Goal: Book appointment/travel/reservation

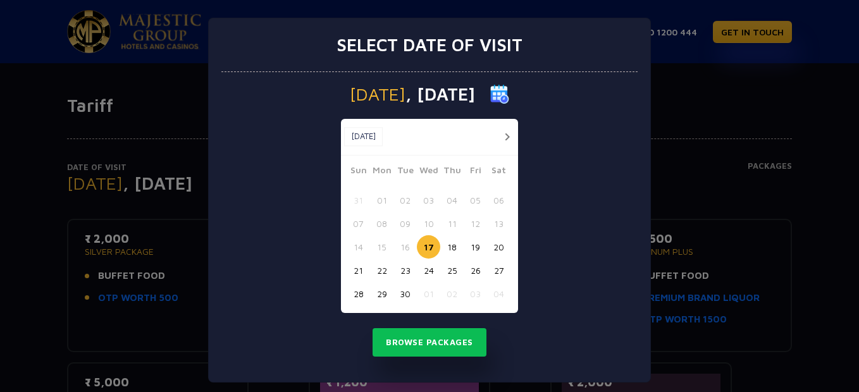
click at [449, 294] on button "02" at bounding box center [451, 293] width 23 height 23
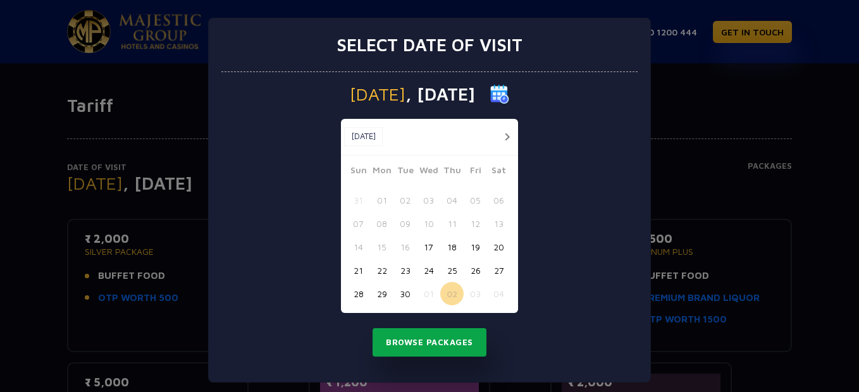
click at [414, 347] on button "Browse Packages" at bounding box center [430, 342] width 114 height 29
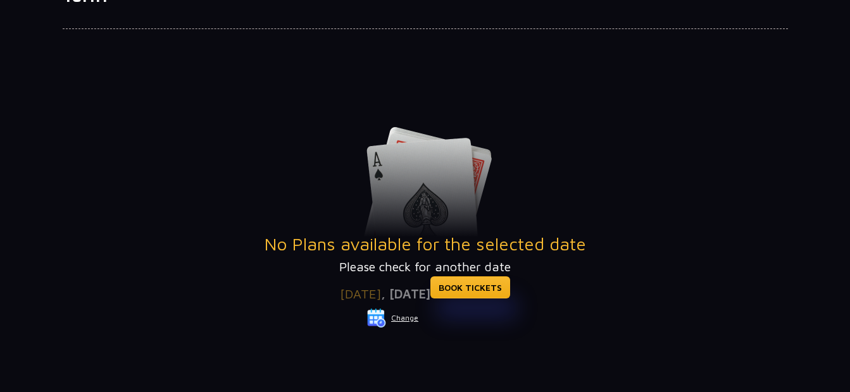
scroll to position [237, 0]
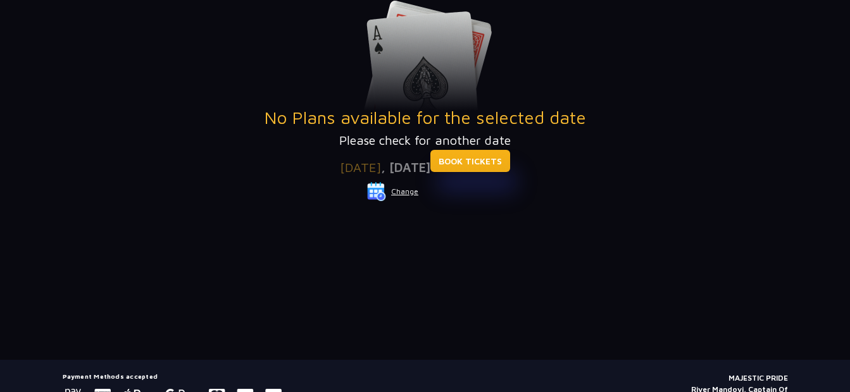
click at [490, 165] on link "BOOK TICKETS" at bounding box center [470, 161] width 80 height 22
